Goal: Find specific page/section: Find specific page/section

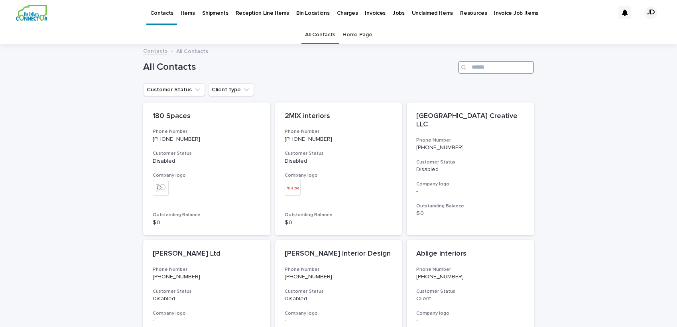
click at [470, 72] on input "Search" at bounding box center [496, 67] width 76 height 13
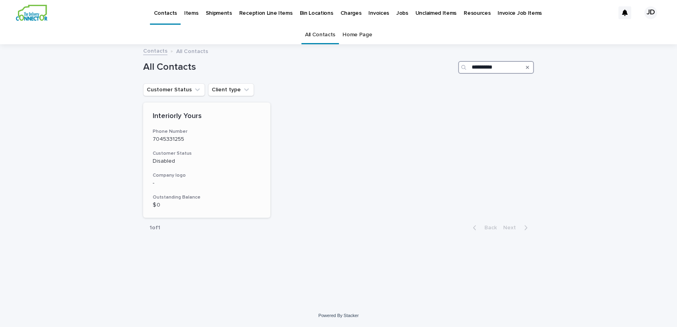
type input "**********"
click at [220, 138] on p "7045331255" at bounding box center [207, 139] width 108 height 7
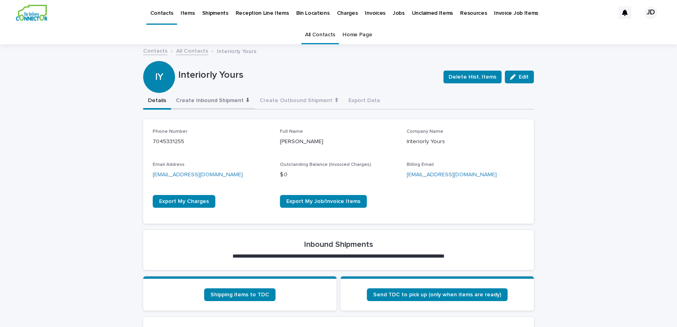
click at [214, 99] on button "Create Inbound Shipment ⬇" at bounding box center [213, 101] width 84 height 17
